Goal: Navigation & Orientation: Find specific page/section

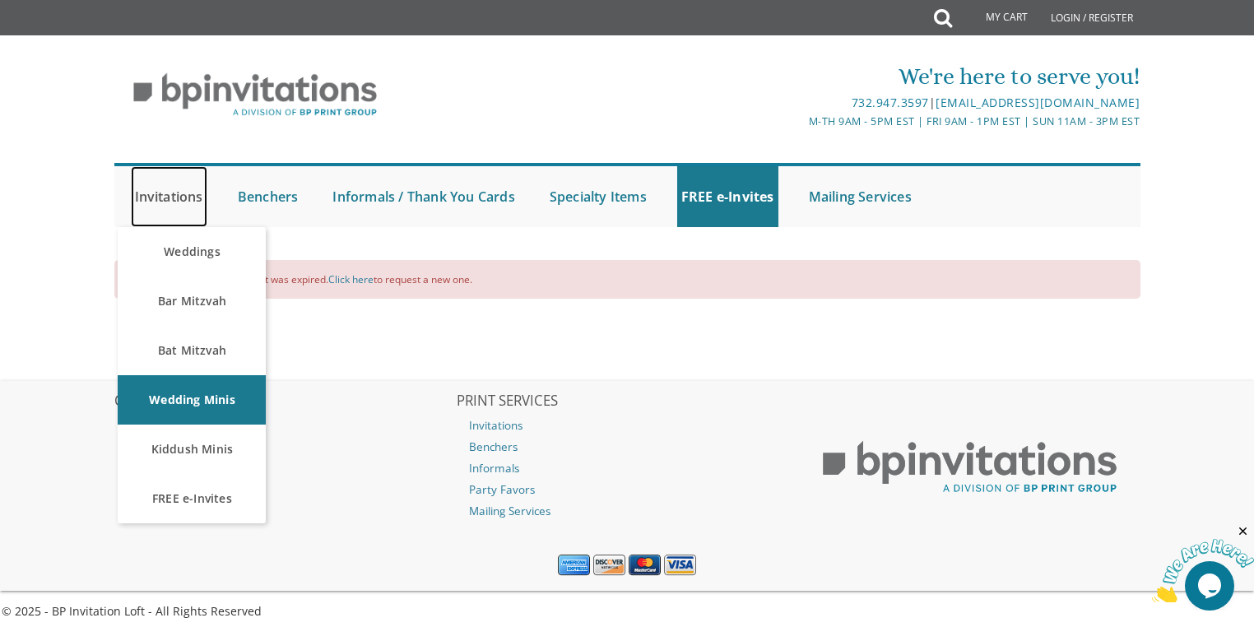
click at [159, 207] on link "Invitations" at bounding box center [169, 196] width 76 height 61
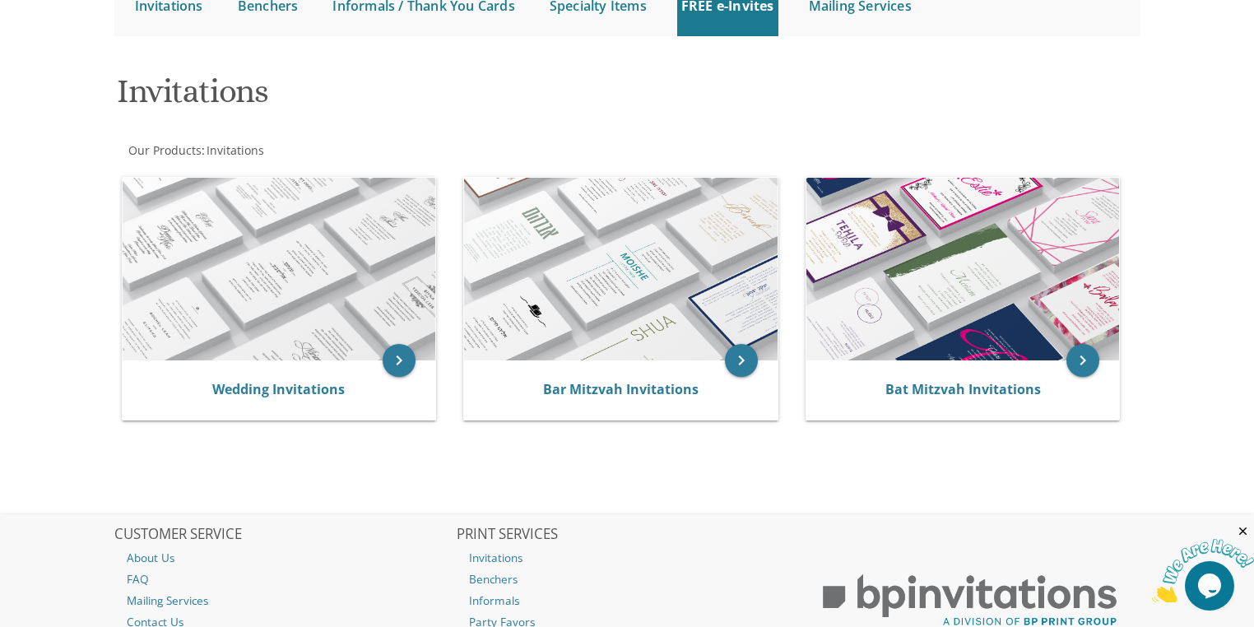
scroll to position [197, 0]
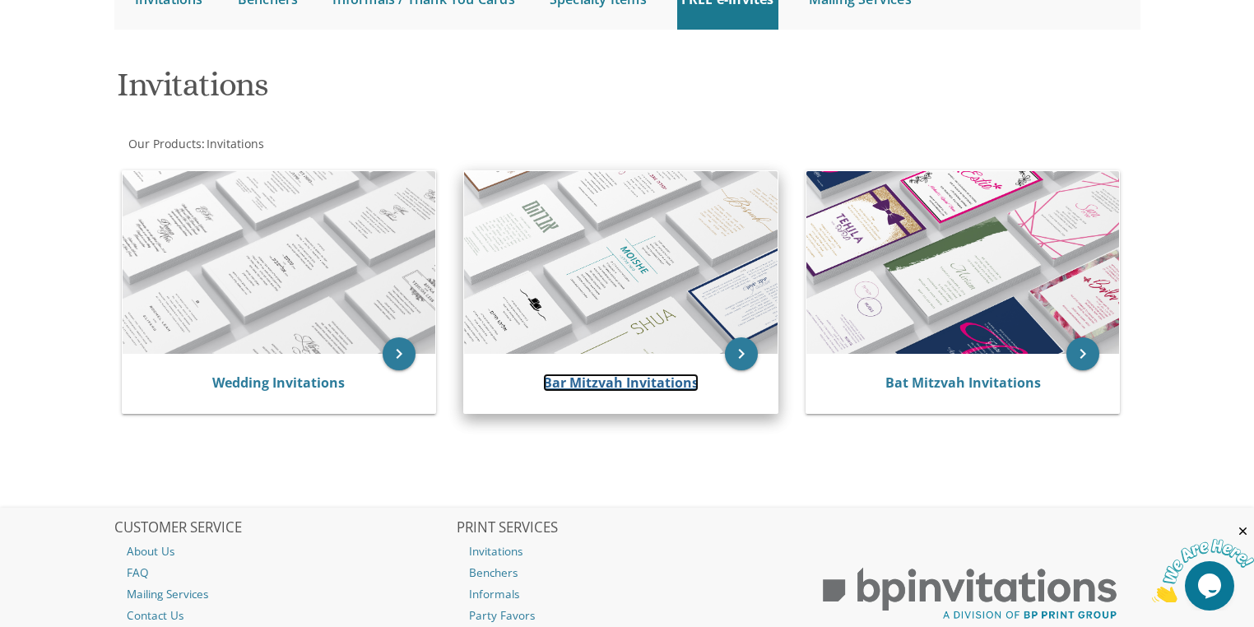
click at [612, 387] on link "Bar Mitzvah Invitations" at bounding box center [620, 382] width 155 height 18
